Goal: Task Accomplishment & Management: Complete application form

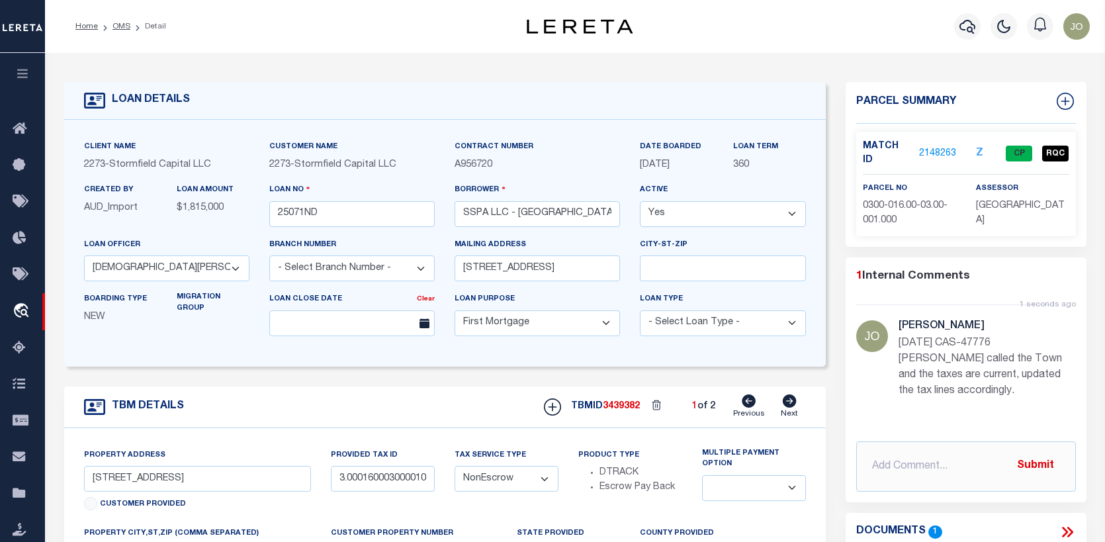
select select "84865"
select select "10"
select select "NonEscrow"
select select
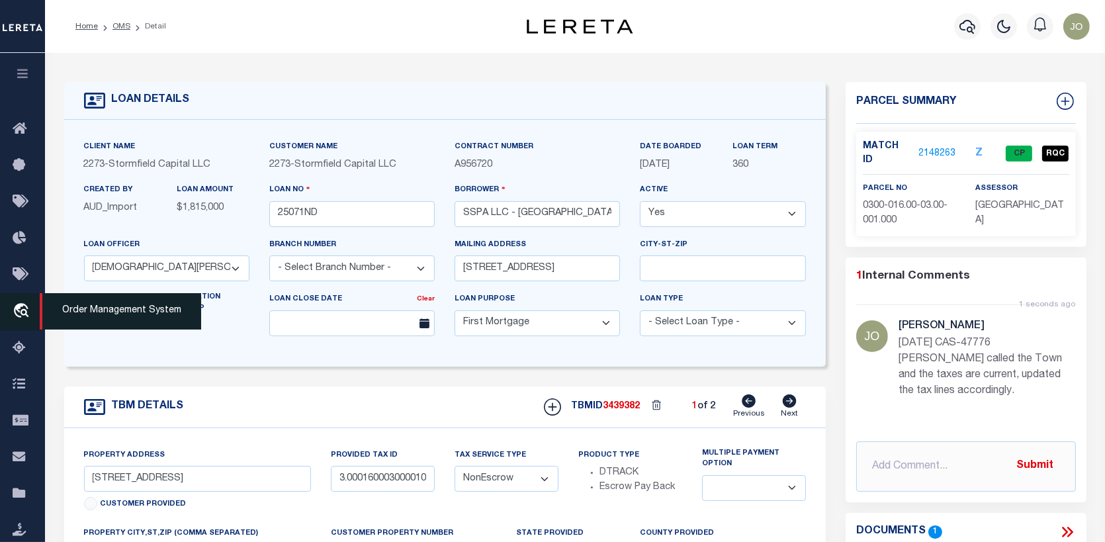
click at [26, 312] on icon "travel_explore" at bounding box center [23, 311] width 21 height 17
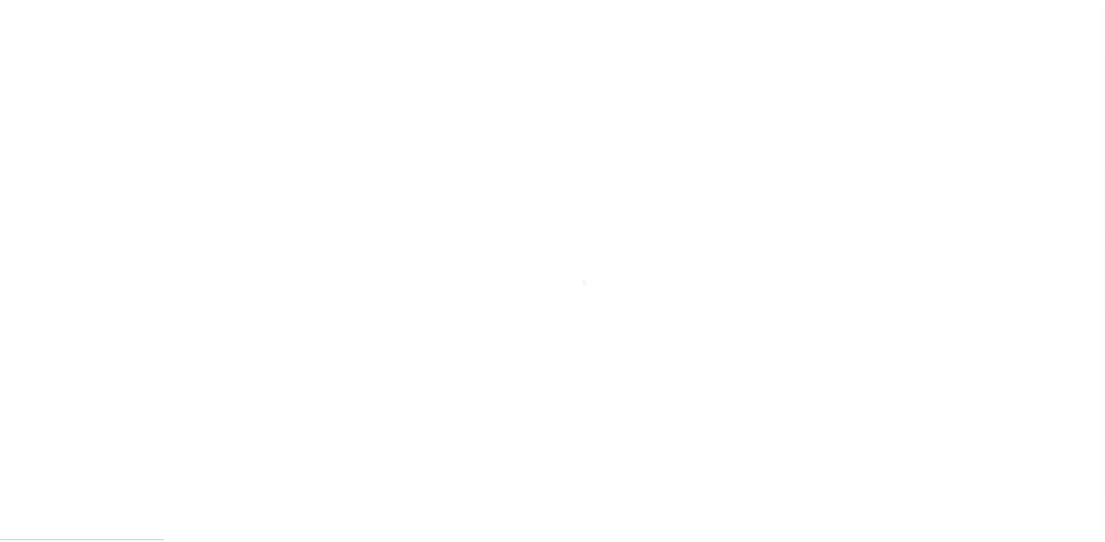
scroll to position [96, 0]
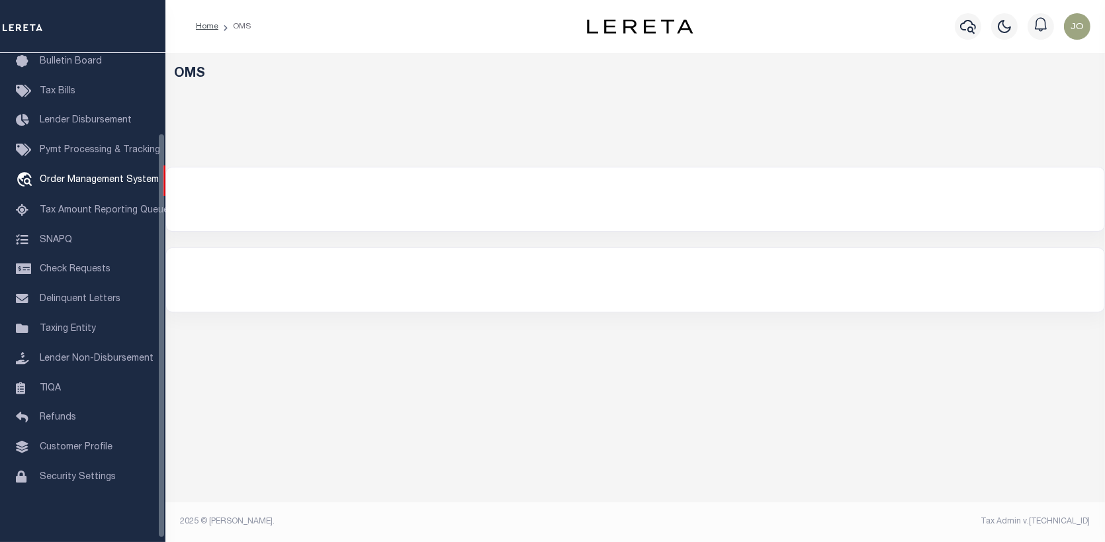
select select "200"
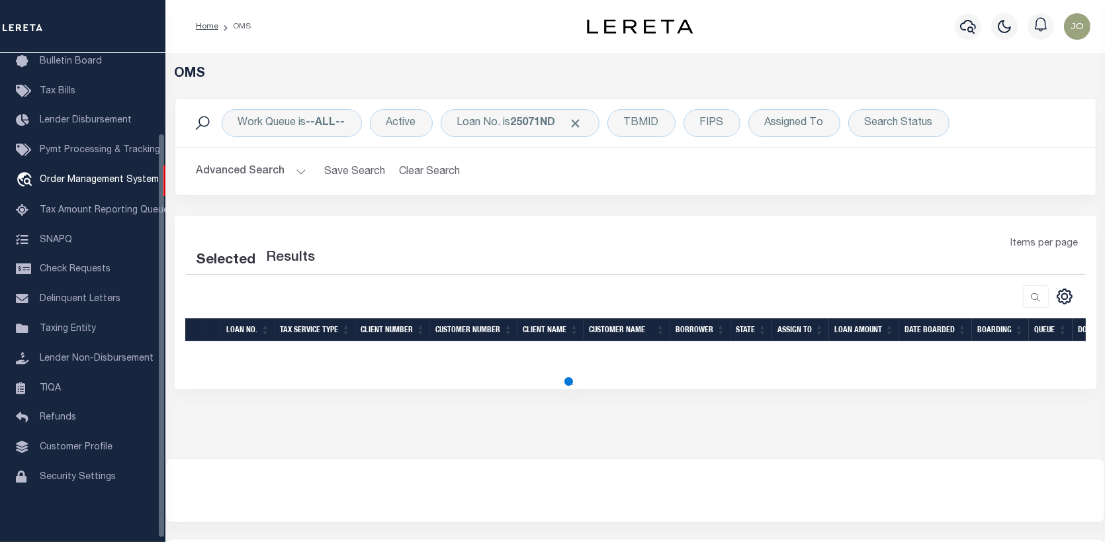
select select "200"
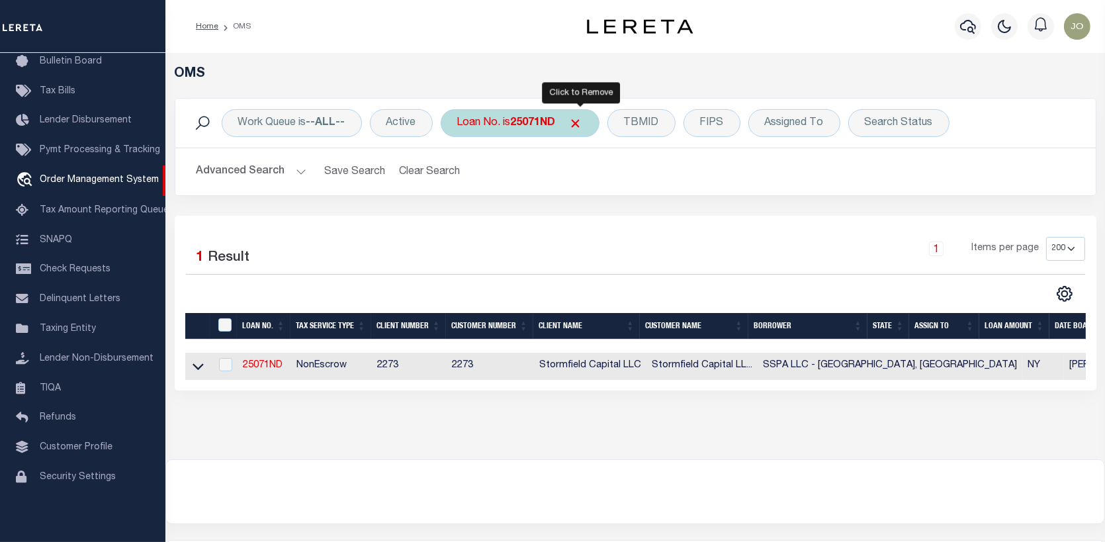
click at [583, 122] on span "Click to Remove" at bounding box center [576, 123] width 14 height 14
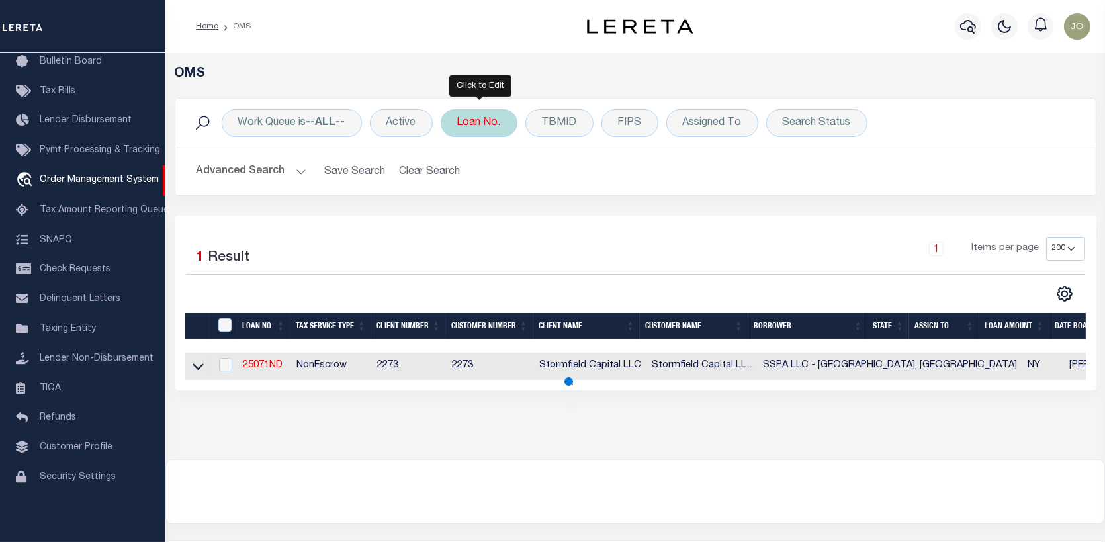
click at [465, 117] on div "Loan No." at bounding box center [479, 123] width 77 height 28
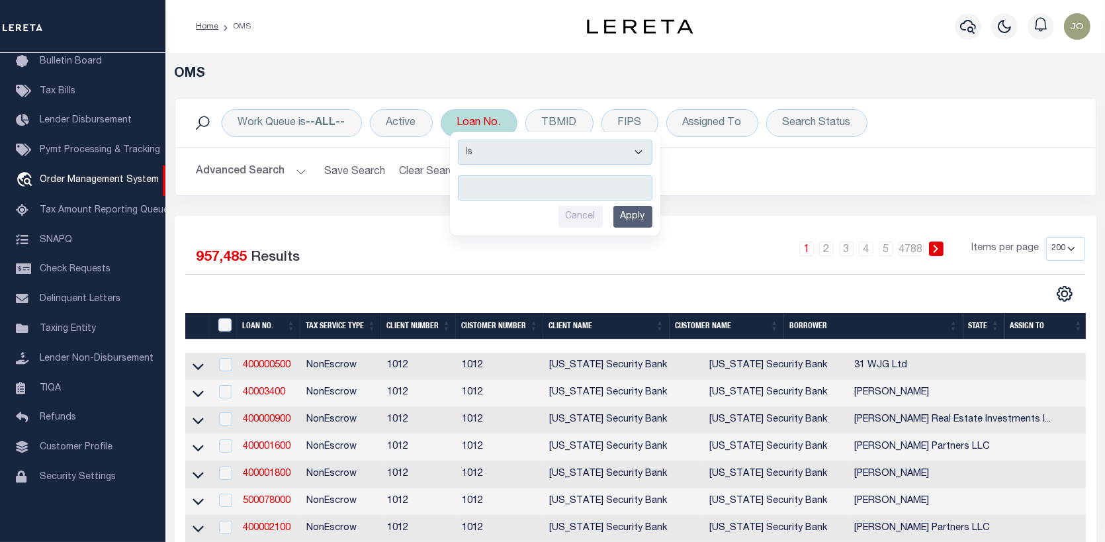
click at [465, 185] on input "text" at bounding box center [555, 187] width 195 height 25
type input "3953222081763"
click at [615, 211] on input "Apply" at bounding box center [633, 217] width 39 height 22
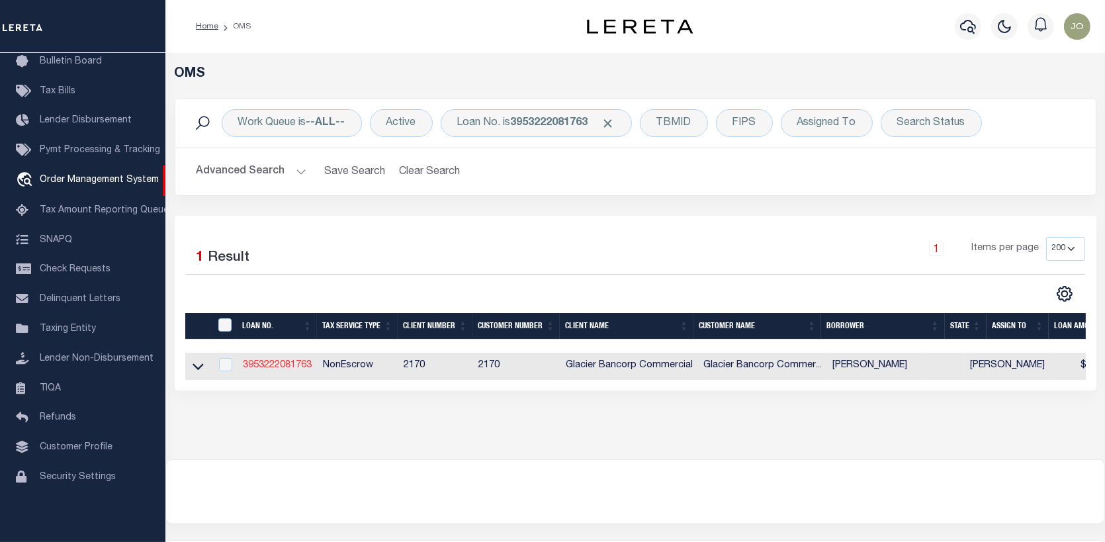
click at [267, 361] on link "3953222081763" at bounding box center [277, 365] width 69 height 9
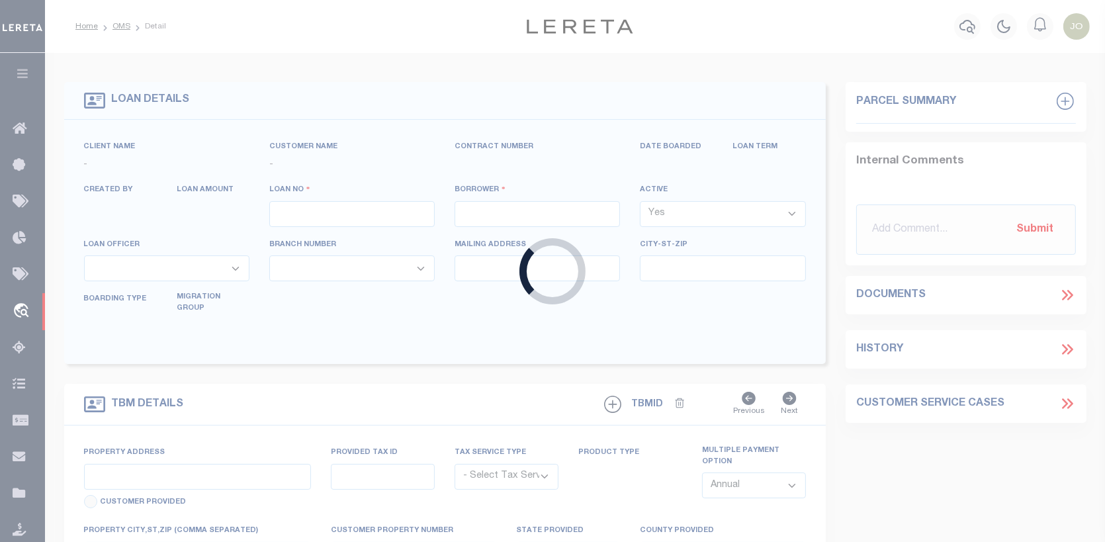
type input "3953222081763"
type input "[PERSON_NAME]"
select select
type input "[STREET_ADDRESS]"
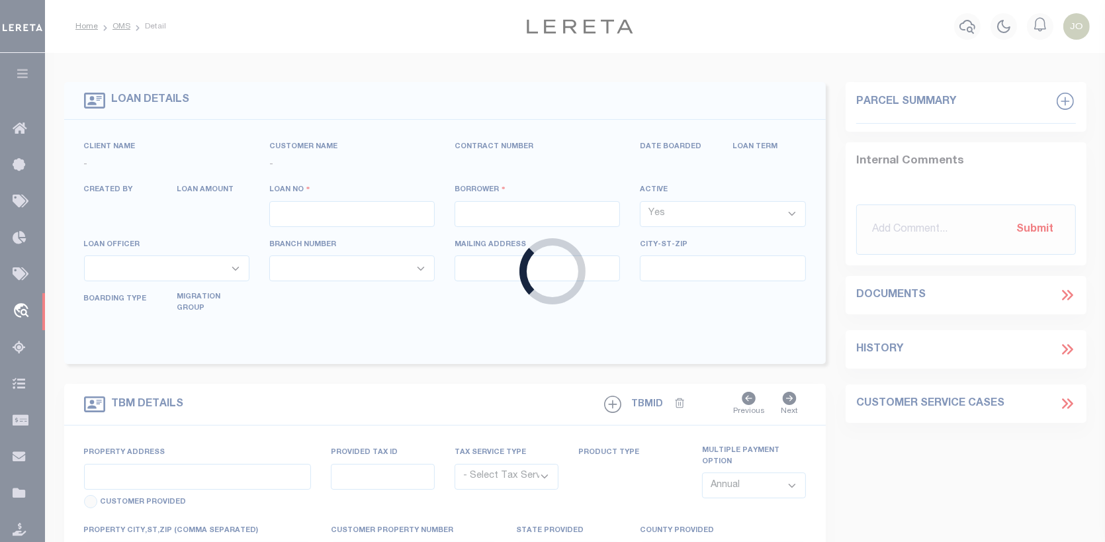
type input "WAKEFIELD RI 02879-5337"
select select "600"
select select "NonEscrow"
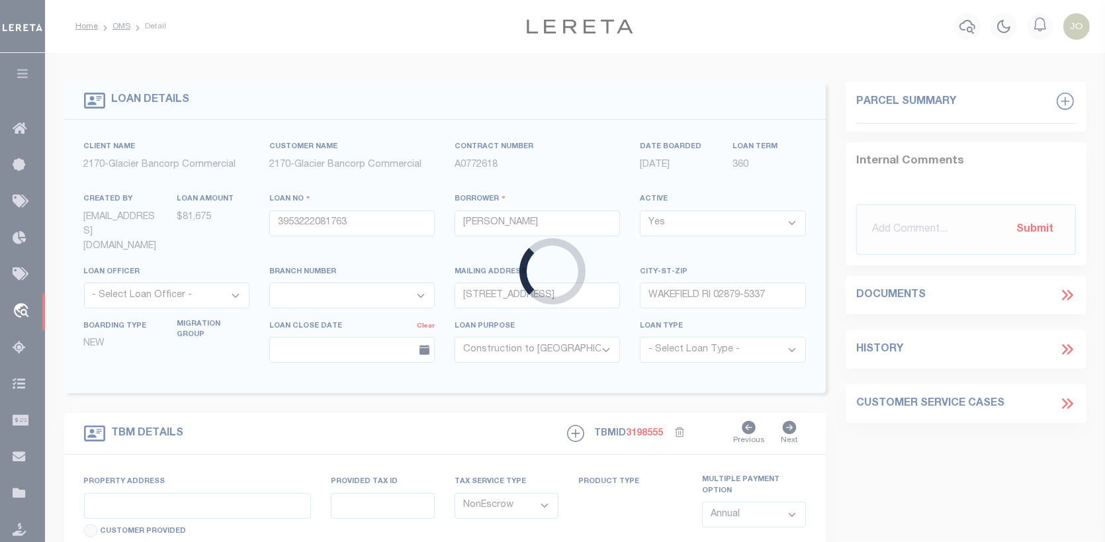
type input "LOT 15 RED RIM RANCH SUB"
type input "42951440047300"
select select
type input "THERMOPOLIS, WY 82443"
select select
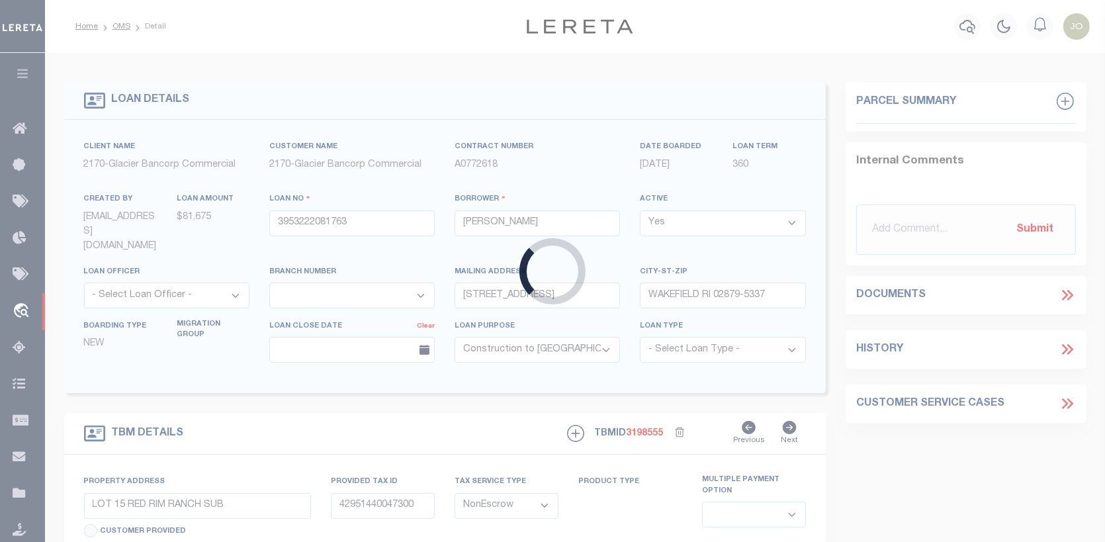
type textarea "BARE LAND"
type textarea "TAX ID # R0007501"
select select "7330"
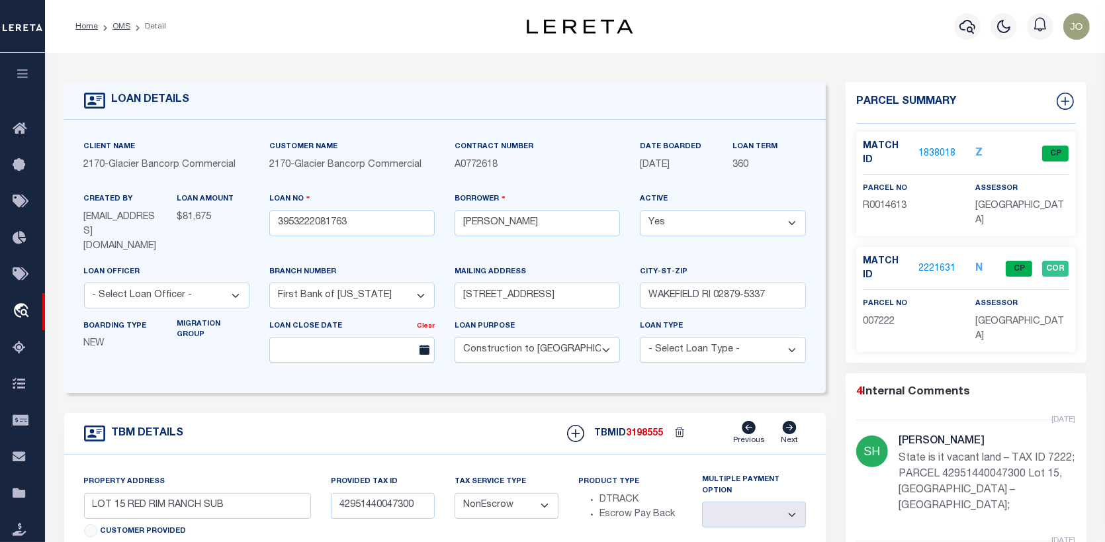
click at [935, 262] on link "2221631" at bounding box center [937, 269] width 37 height 14
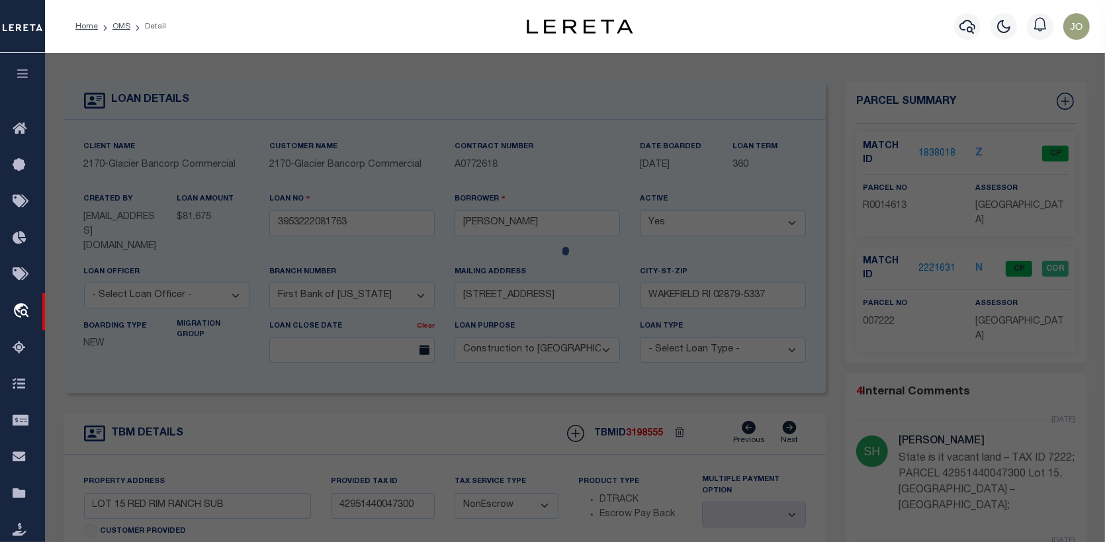
checkbox input "false"
select select "CP"
select select "099"
type input "BLACKWELL,ROBERT LEE & MARYLEE"
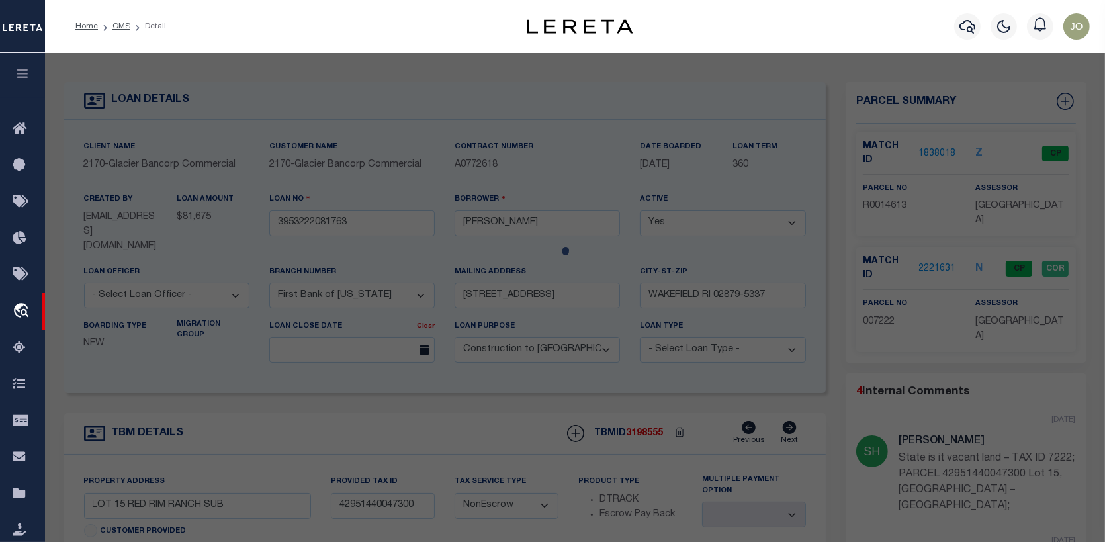
select select "AGW"
select select
type input "JACKRABBIT CT"
type input "THERMOPOLIS WY 82443"
type textarea "LOT 15 RED RIM RANCH SUBD 4.41 ACRES"
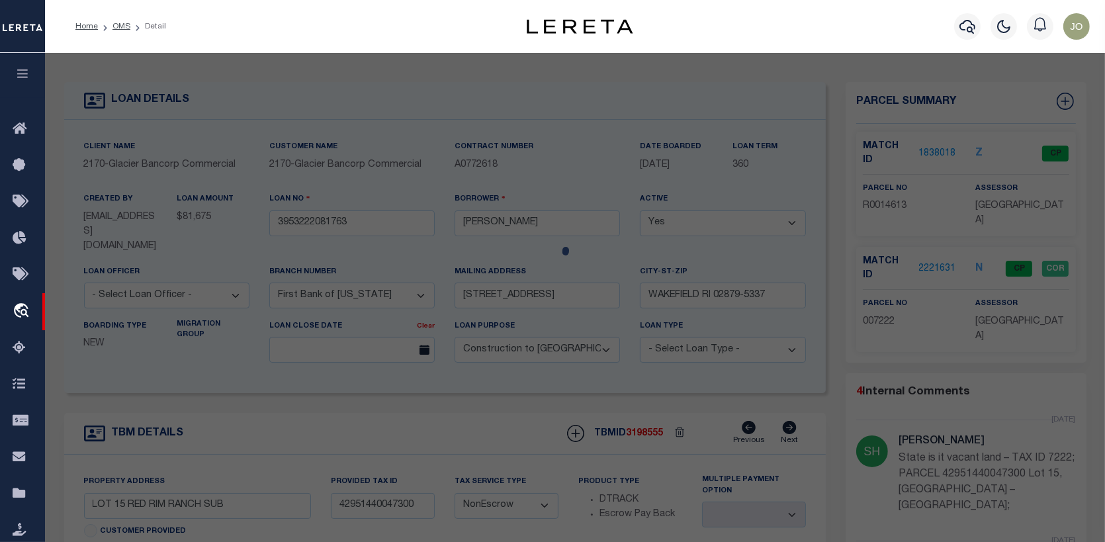
type textarea "State is it vacant land – TAX ID 7222; PARCEL 42951440047300 Lot 15, [GEOGRAPHI…"
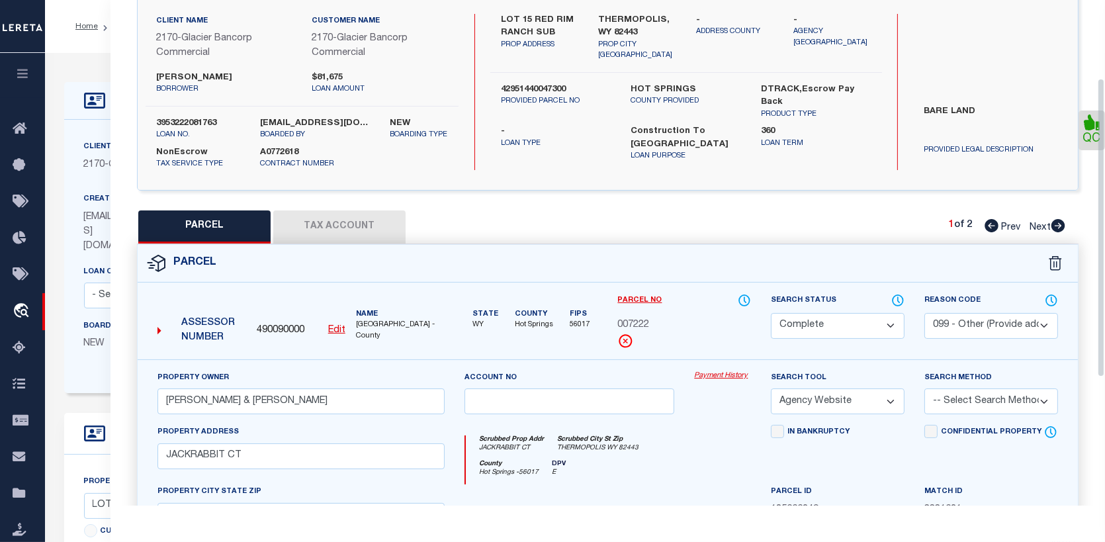
scroll to position [132, 0]
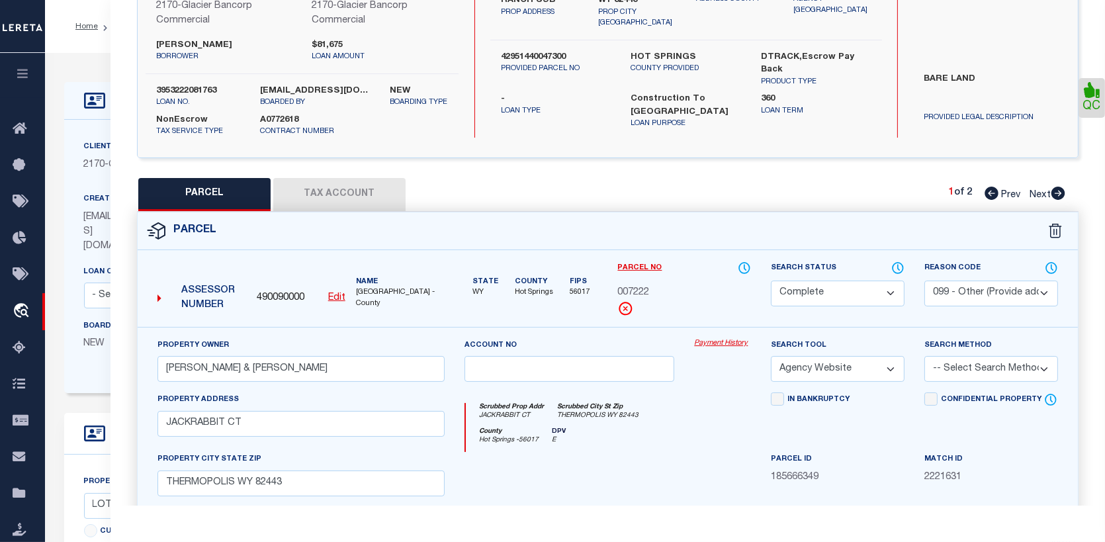
click at [723, 343] on link "Payment History" at bounding box center [722, 343] width 57 height 11
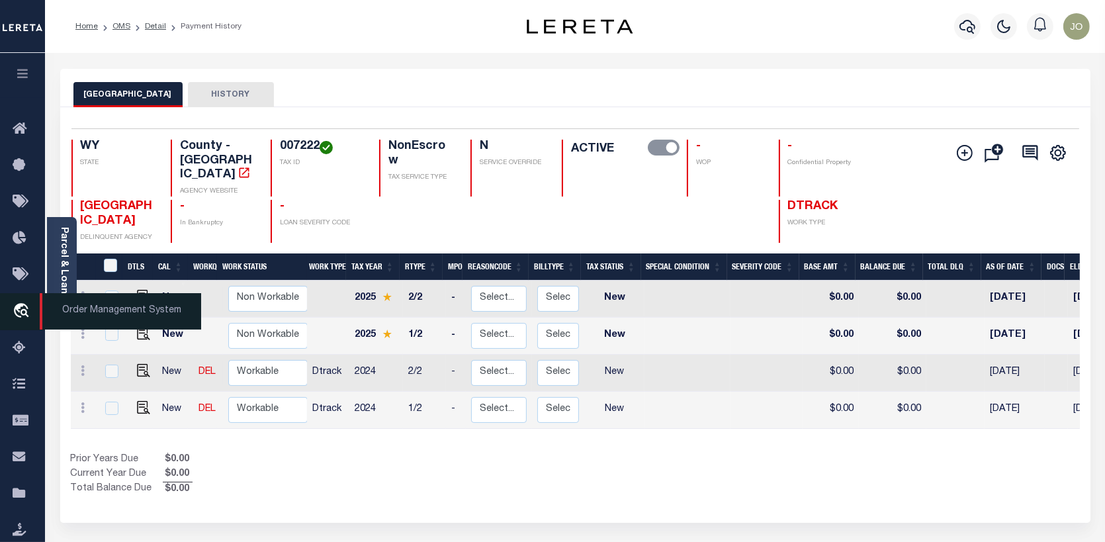
click at [21, 302] on link "travel_explore Order Management System" at bounding box center [22, 311] width 45 height 37
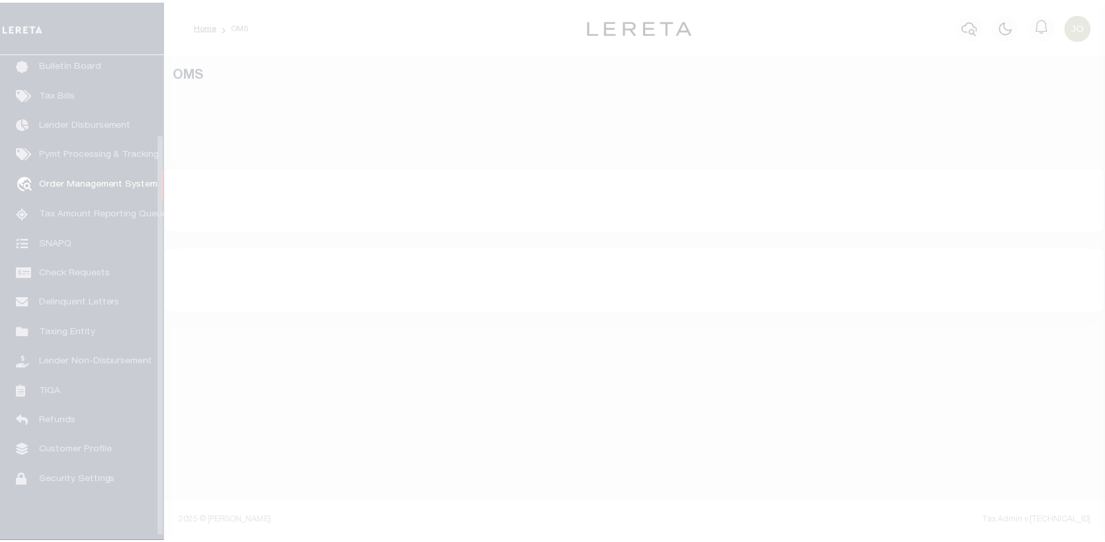
scroll to position [96, 0]
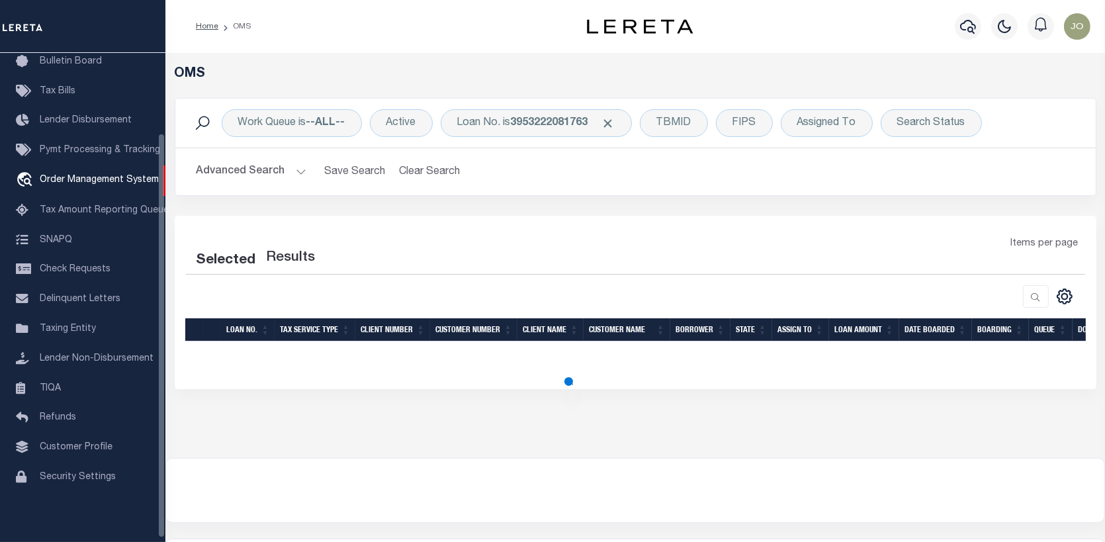
select select "200"
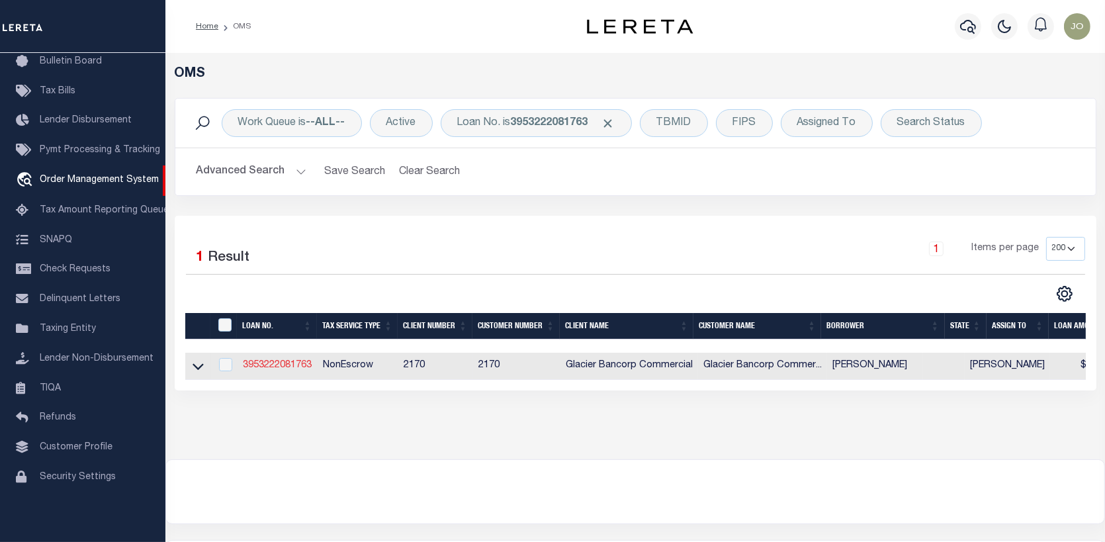
click at [285, 366] on link "3953222081763" at bounding box center [277, 365] width 69 height 9
type input "3953222081763"
type input "[PERSON_NAME]"
select select
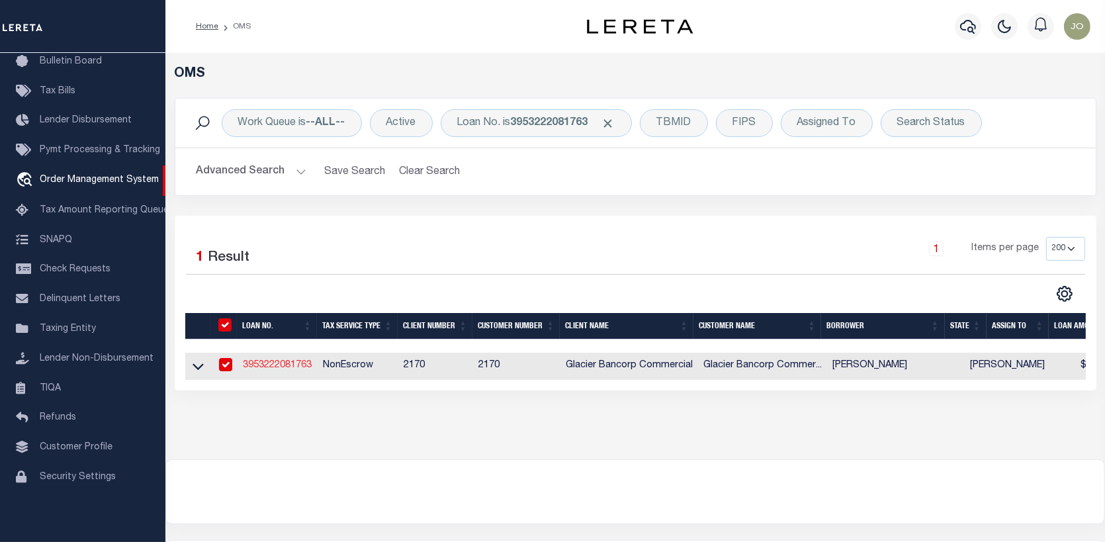
type input "[STREET_ADDRESS]"
type input "WAKEFIELD RI 02879-5337"
select select "600"
select select "NonEscrow"
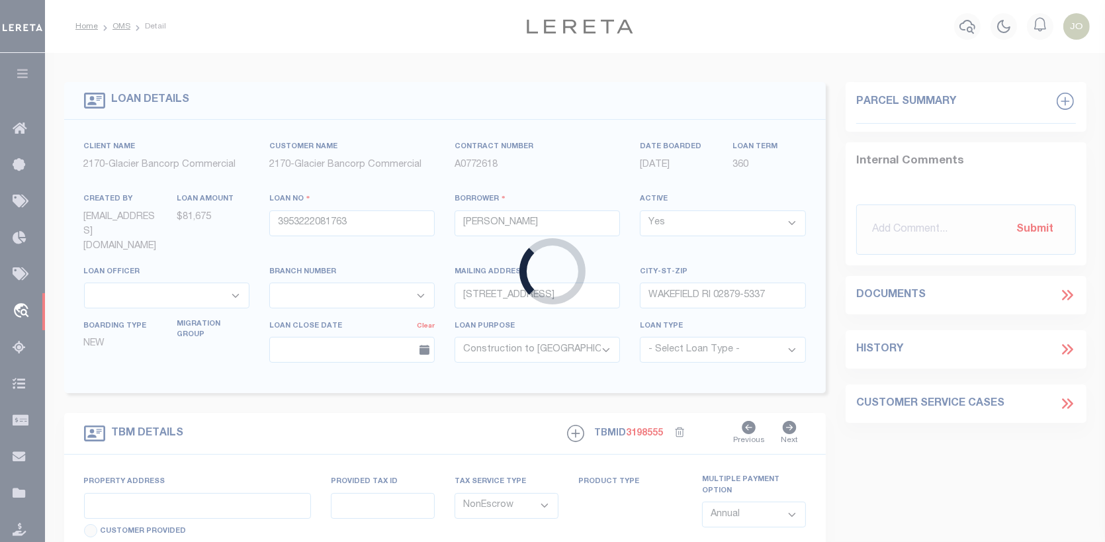
type input "LOT 15 RED RIM RANCH SUB"
type input "42951440047300"
select select
type input "THERMOPOLIS, WY 82443"
select select
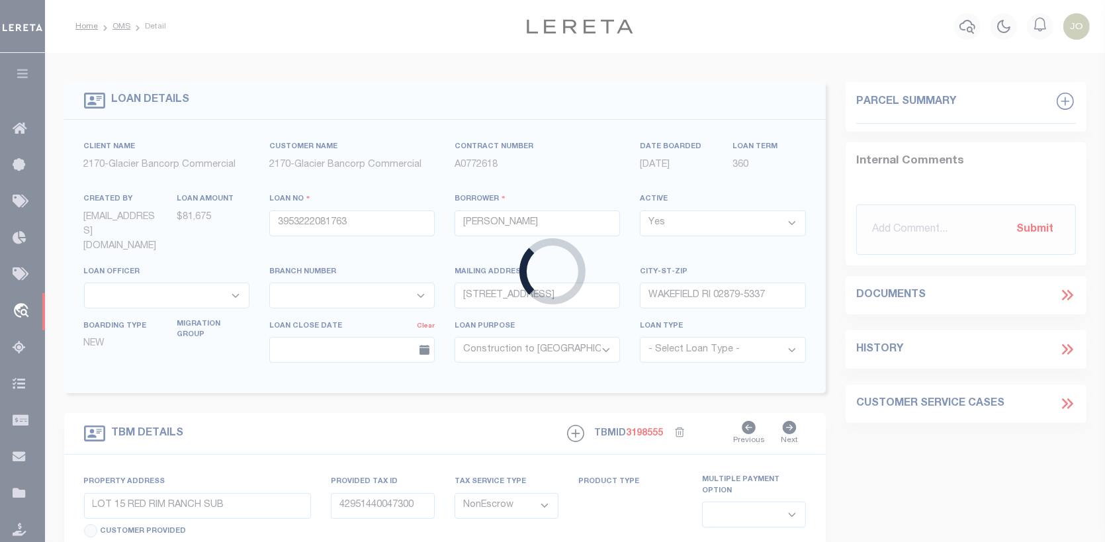
type textarea "BARE LAND"
type textarea "TAX ID # R0007501"
select select "7330"
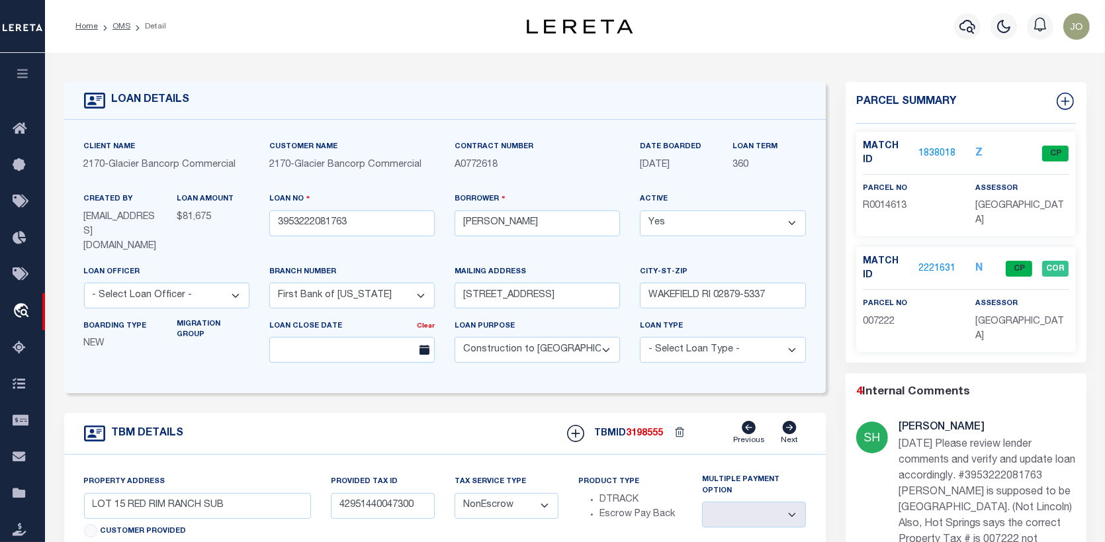
scroll to position [351, 0]
